Goal: Task Accomplishment & Management: Manage account settings

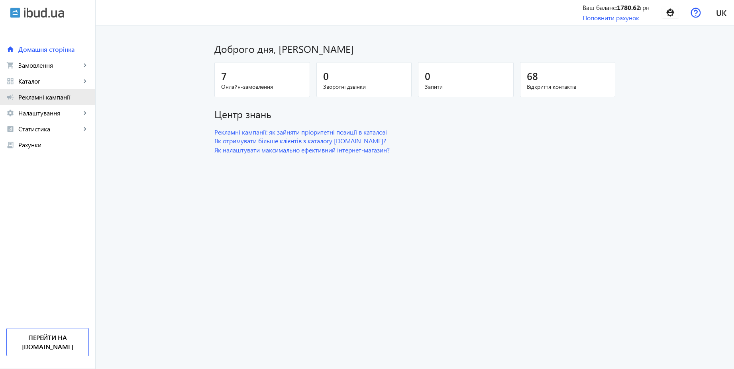
click at [48, 94] on span "Рекламні кампанії" at bounding box center [53, 97] width 70 height 8
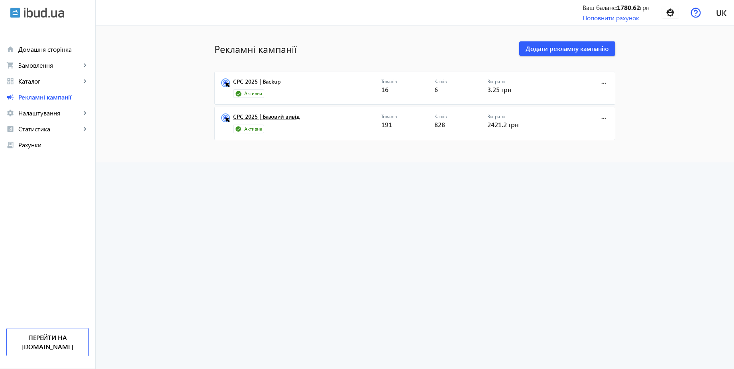
click at [264, 114] on link "CPC 2025 | Базовий вивід" at bounding box center [307, 119] width 148 height 11
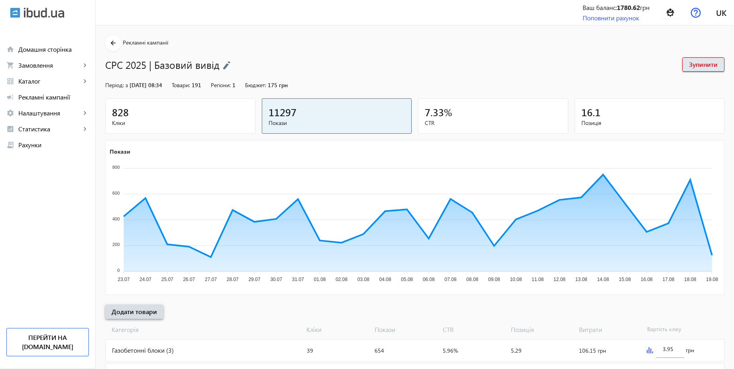
click at [153, 310] on span at bounding box center [134, 311] width 58 height 19
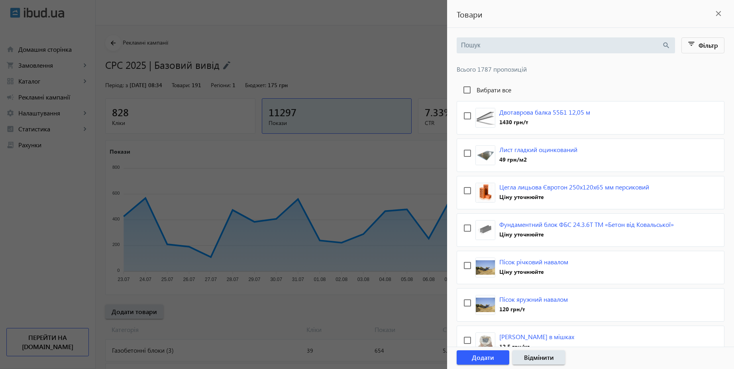
click at [534, 47] on input "search" at bounding box center [561, 45] width 201 height 9
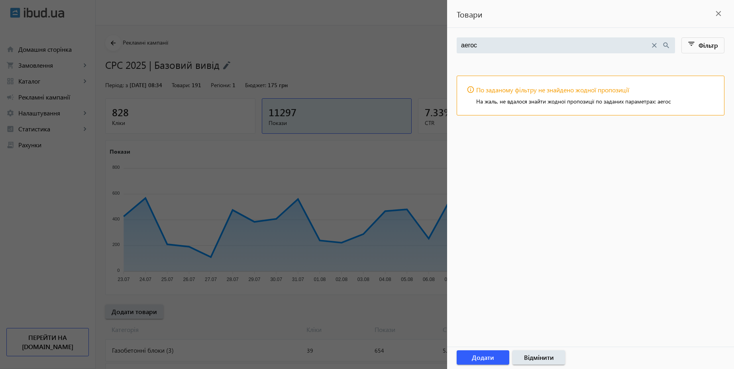
type input "aeroc"
click at [399, 64] on div at bounding box center [367, 184] width 734 height 369
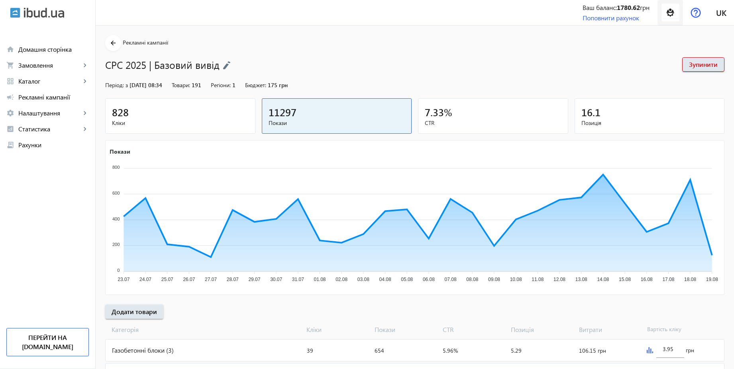
click at [674, 12] on img at bounding box center [670, 13] width 18 height 18
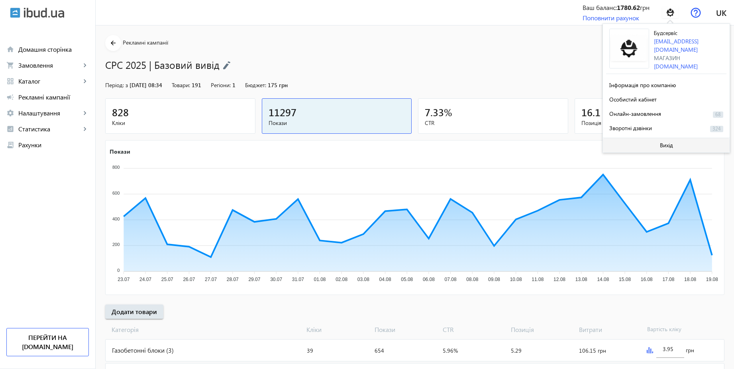
click at [662, 145] on span "Вихід" at bounding box center [666, 145] width 13 height 6
